Goal: Information Seeking & Learning: Learn about a topic

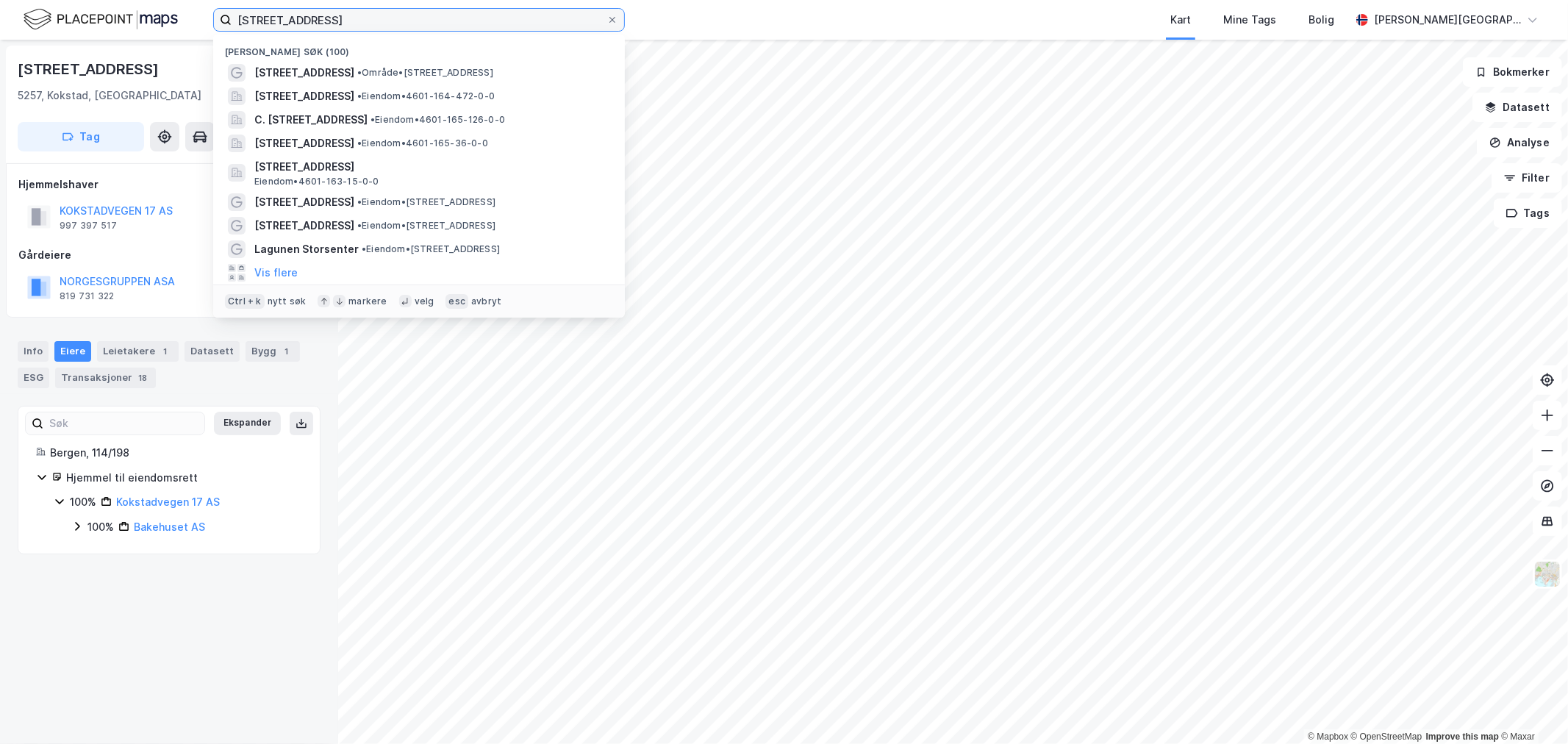
click at [311, 22] on input "[STREET_ADDRESS]" at bounding box center [419, 19] width 375 height 22
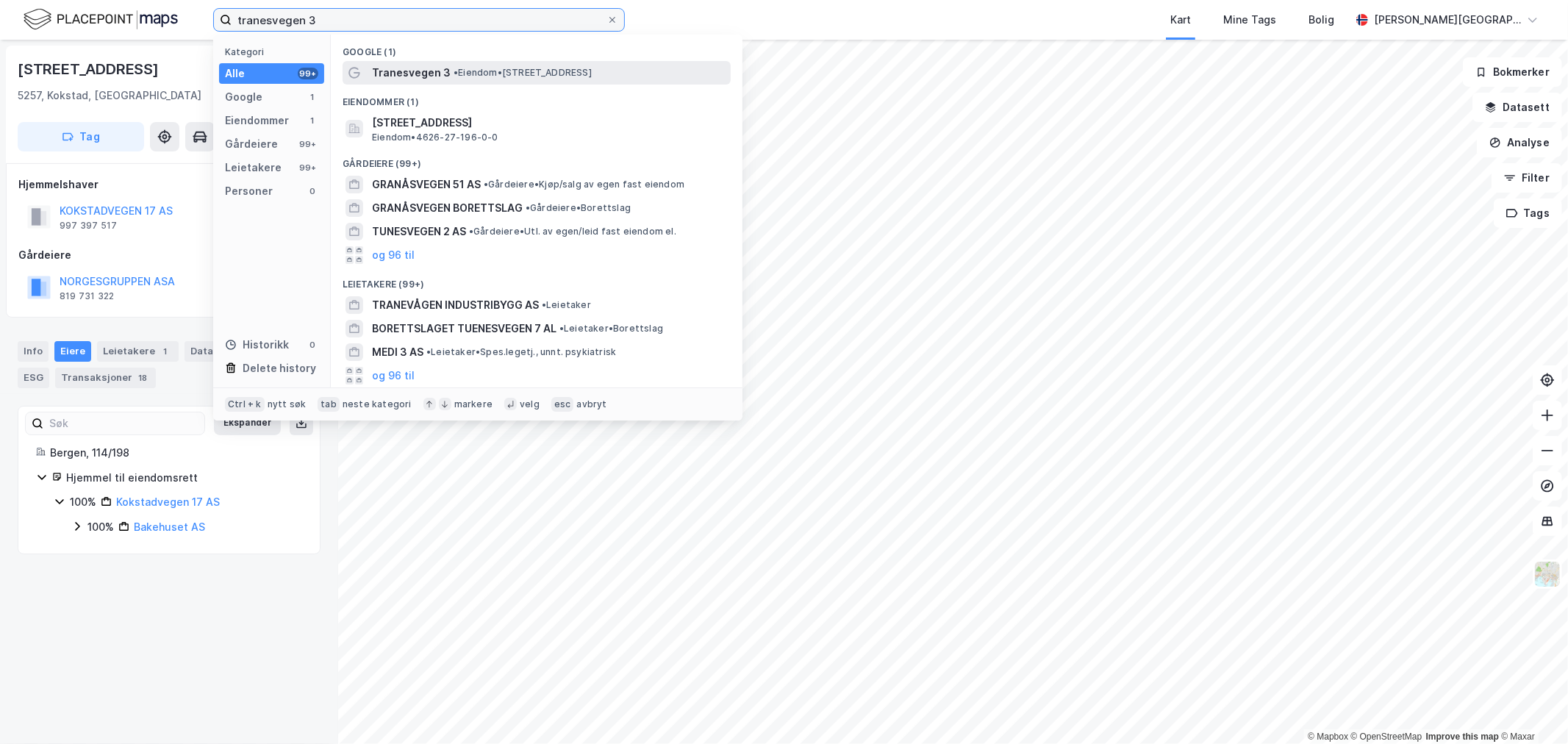
type input "tranesvegen 3"
click at [406, 72] on span "Tranesvegen 3" at bounding box center [411, 73] width 78 height 18
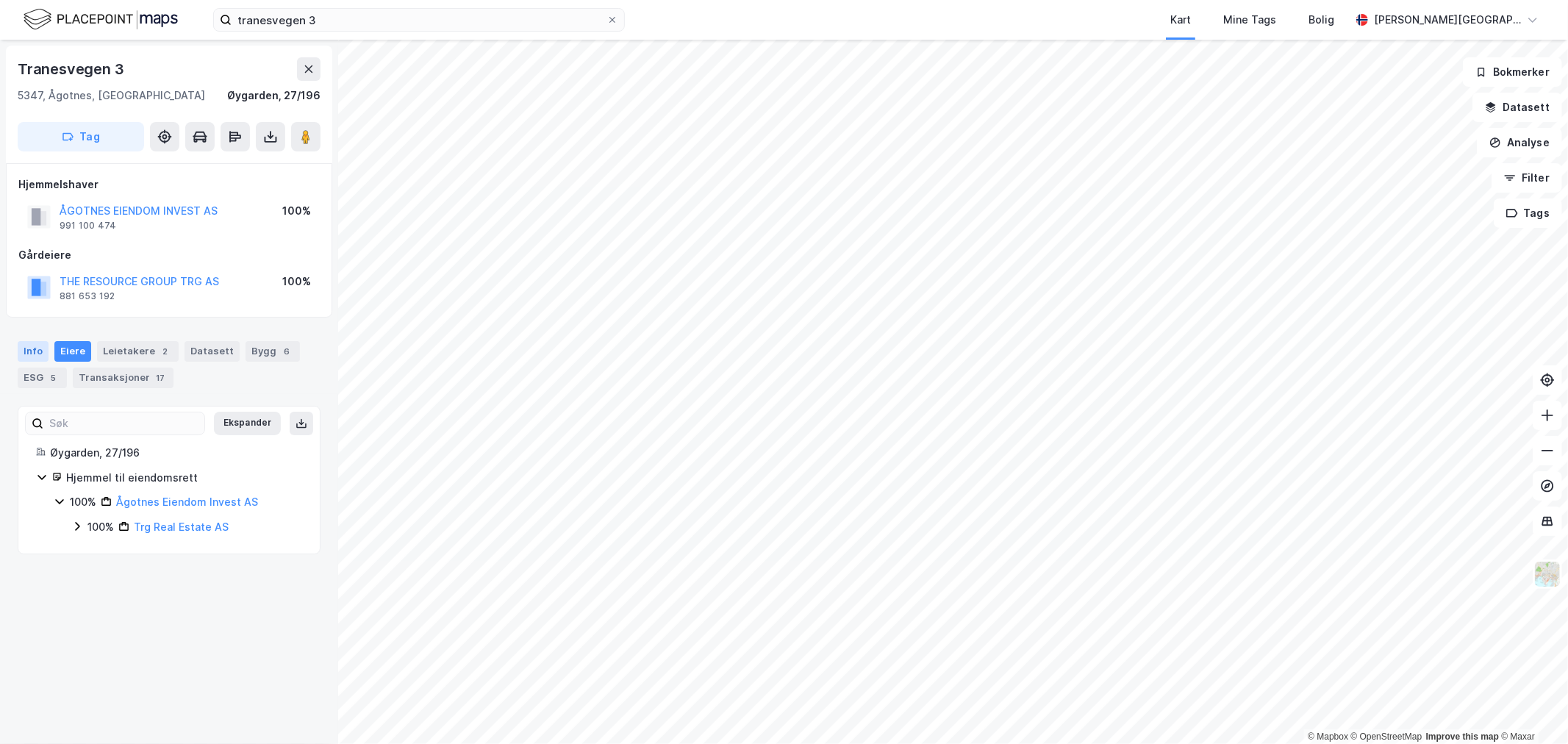
click at [40, 348] on div "Info" at bounding box center [33, 351] width 31 height 20
